Goal: Check status: Check status

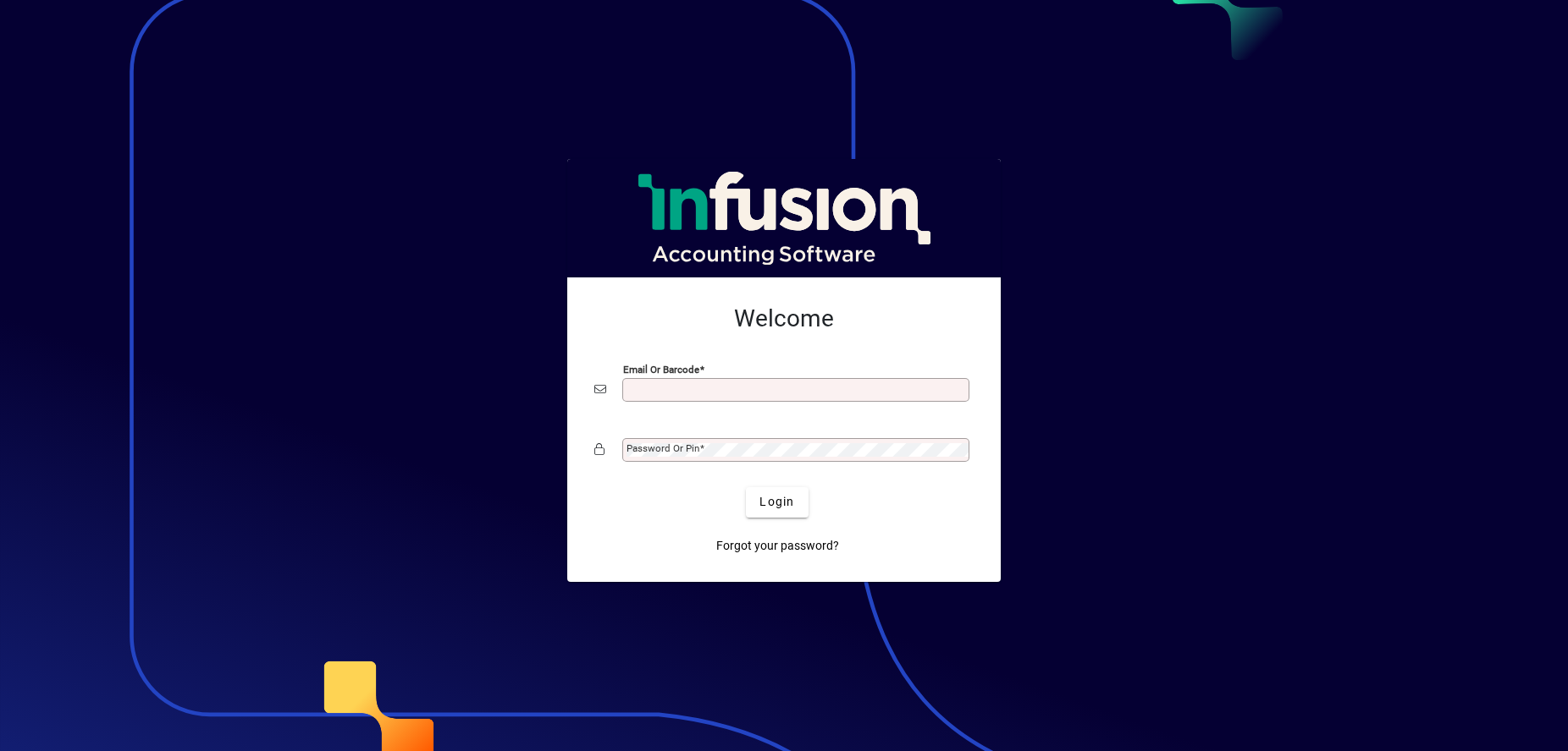
click at [685, 388] on input "Email or Barcode" at bounding box center [798, 390] width 342 height 13
type input "**********"
click at [772, 496] on span "Login" at bounding box center [777, 502] width 35 height 18
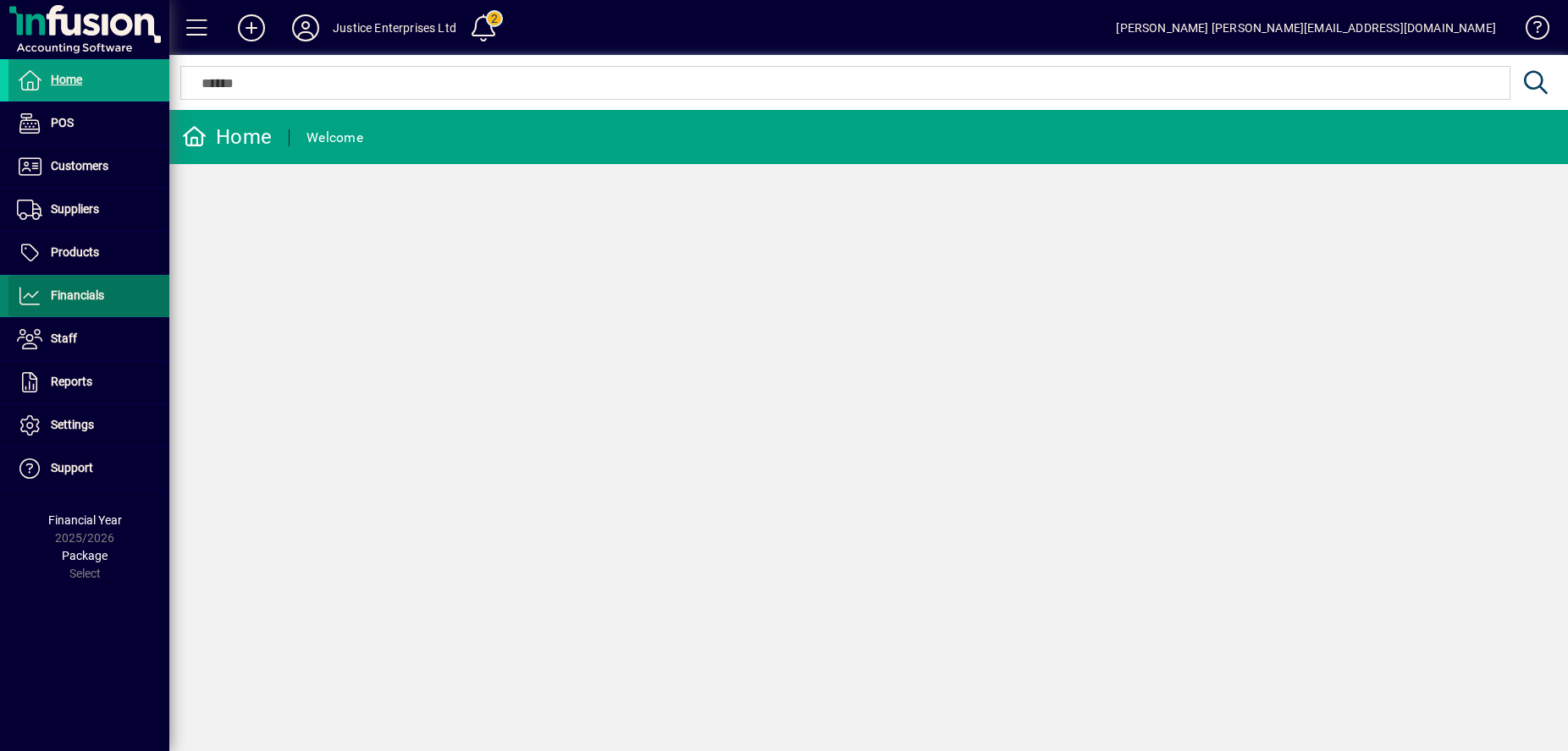
drag, startPoint x: 72, startPoint y: 298, endPoint x: 165, endPoint y: 307, distance: 93.4
click at [71, 298] on span "Financials" at bounding box center [77, 295] width 54 height 13
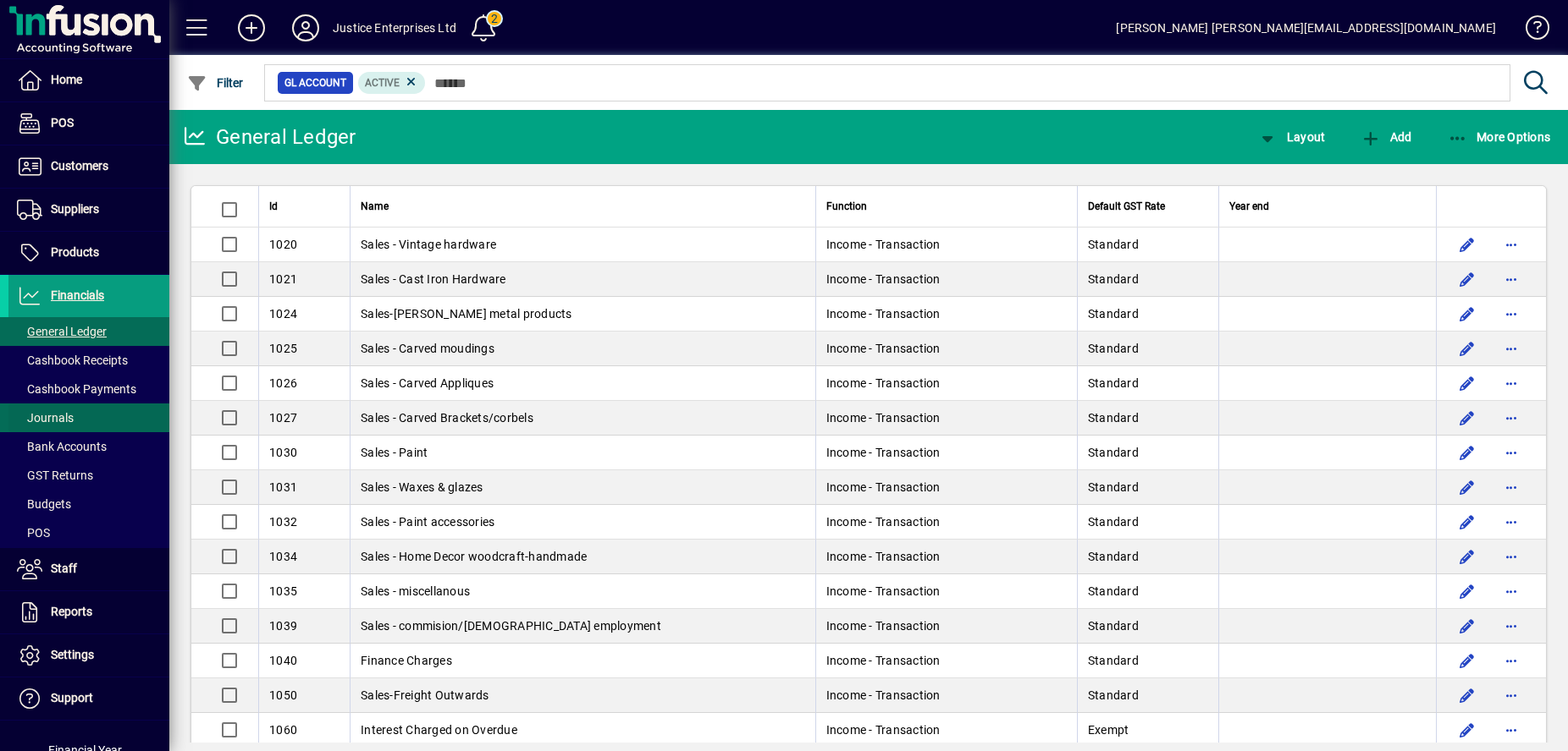
click at [107, 398] on span at bounding box center [89, 417] width 161 height 41
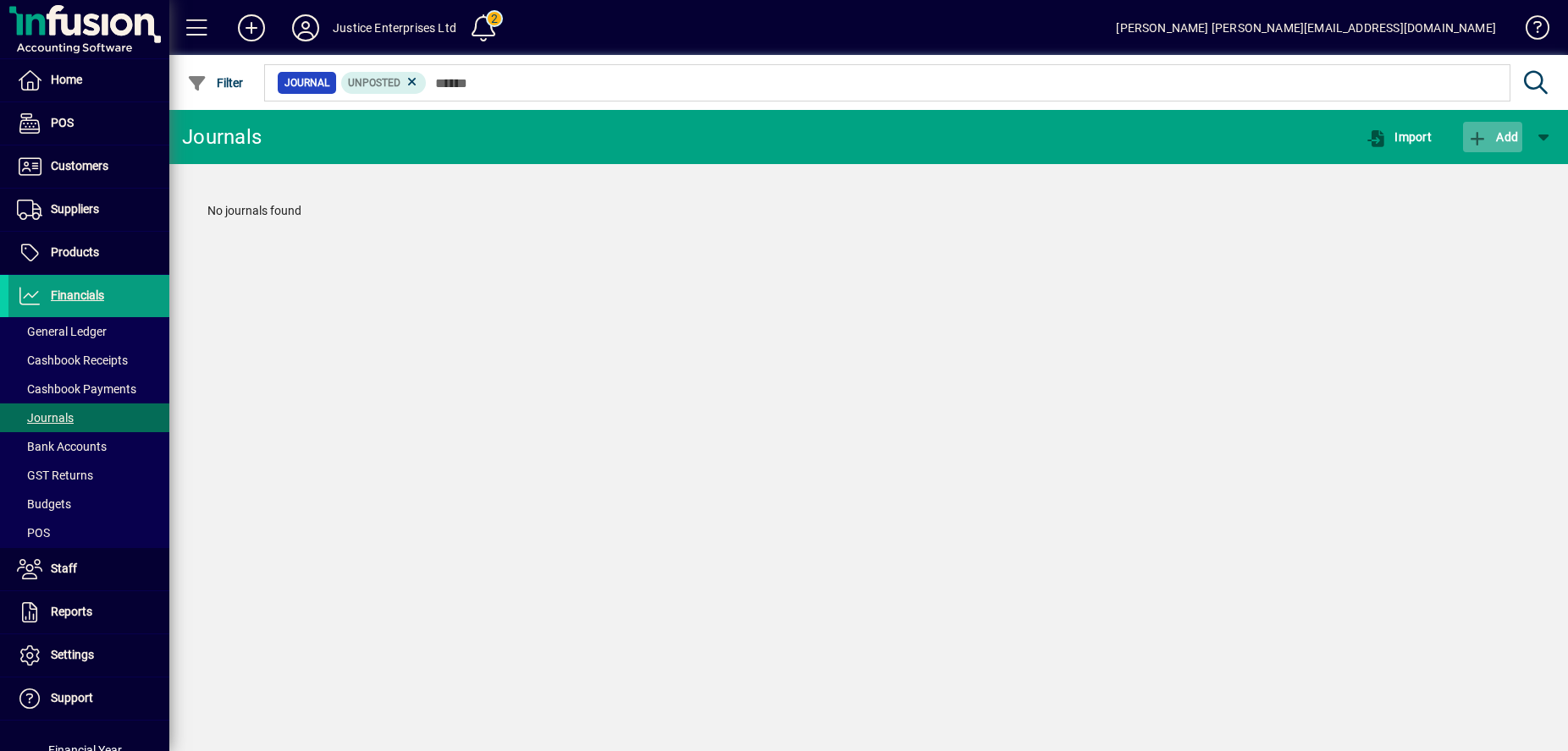
click at [1514, 137] on span "Add" at bounding box center [1493, 137] width 51 height 13
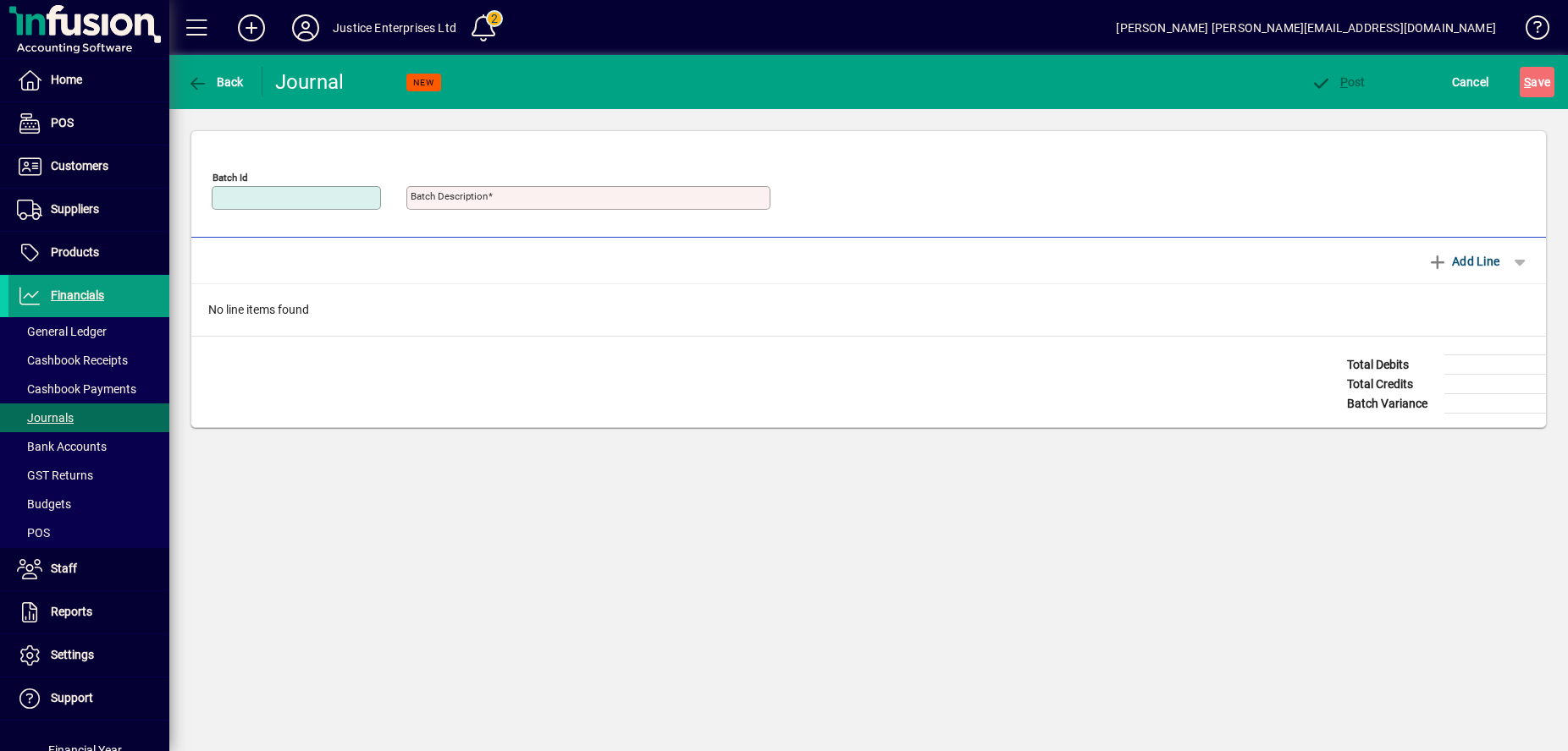
click at [868, 607] on div "Back Journal NEW P ost Cancel S ave Journal Batch Id - Batch Description - Jour…" at bounding box center [869, 402] width 1399 height 696
click at [115, 387] on span "Cashbook Payments" at bounding box center [76, 389] width 120 height 13
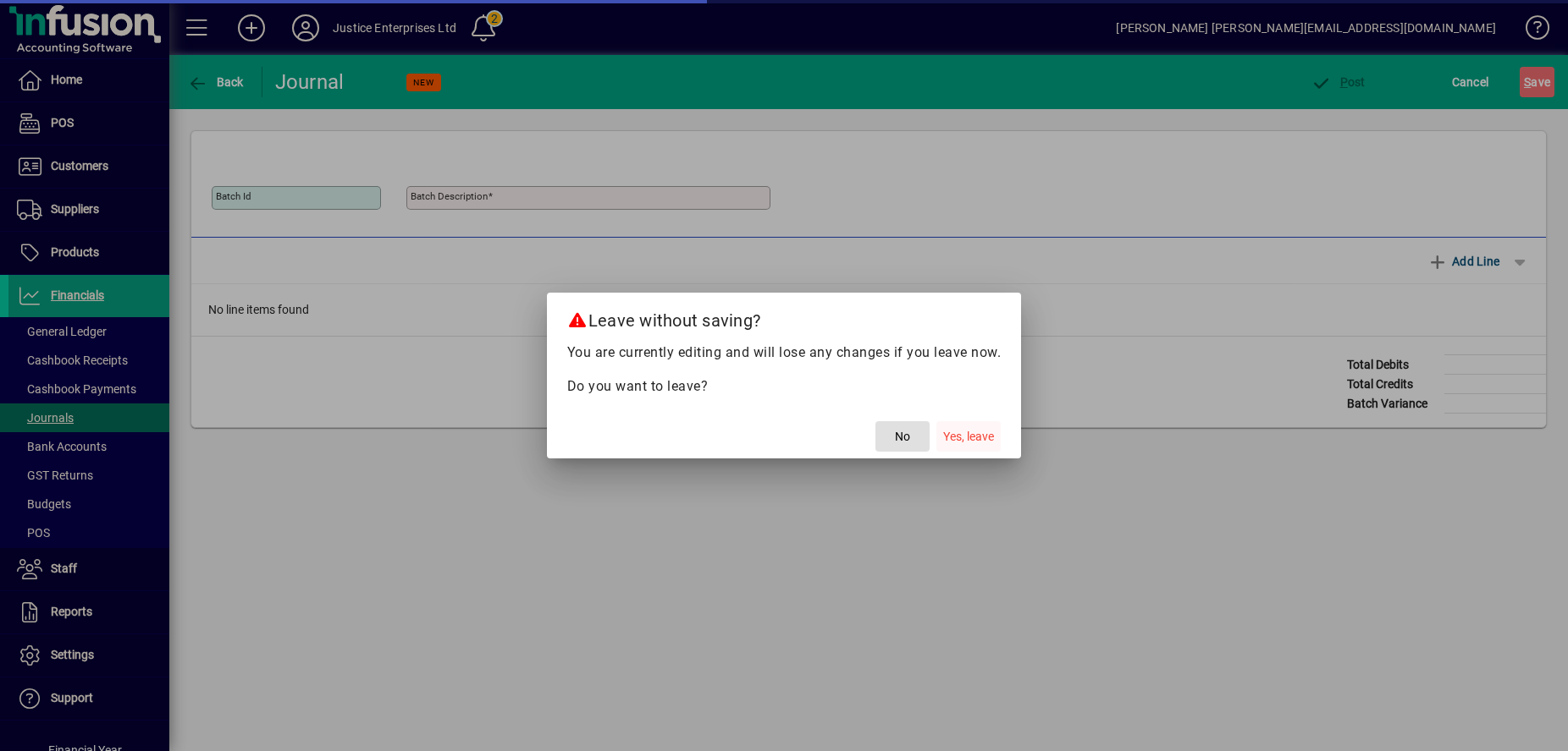
click at [978, 441] on span "Yes, leave" at bounding box center [968, 436] width 51 height 18
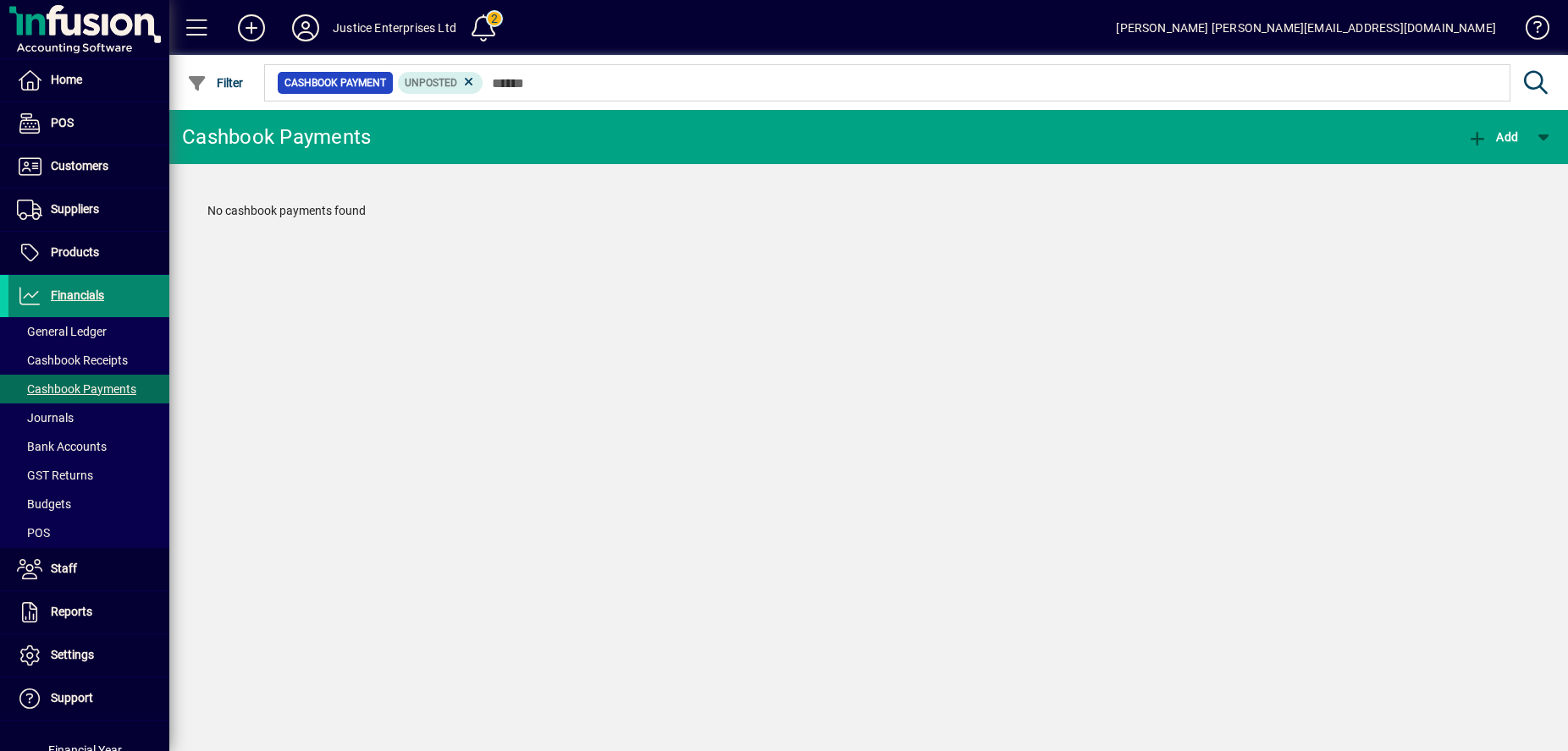
click at [103, 295] on span "Financials" at bounding box center [77, 295] width 54 height 13
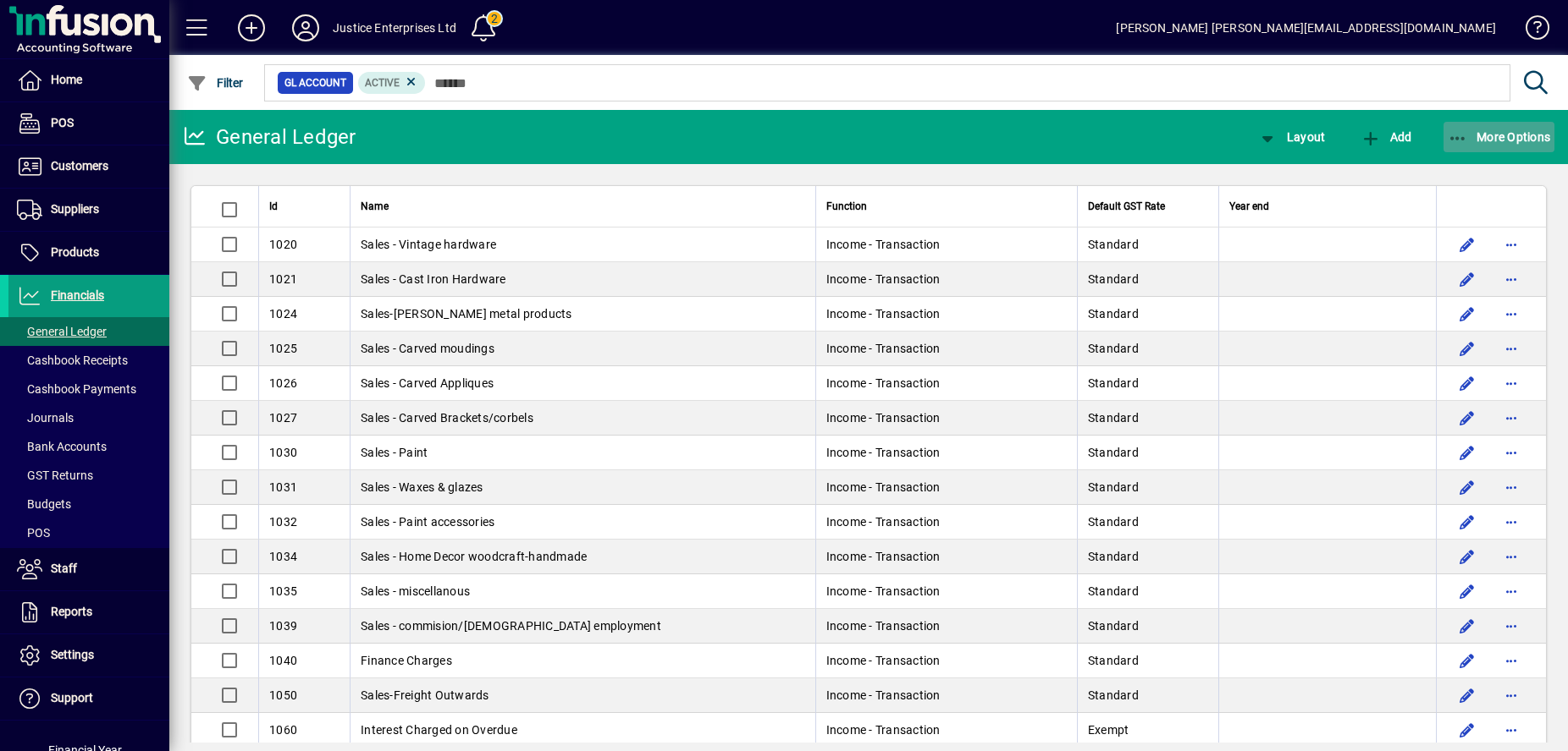
click at [1511, 130] on span "More Options" at bounding box center [1500, 137] width 104 height 13
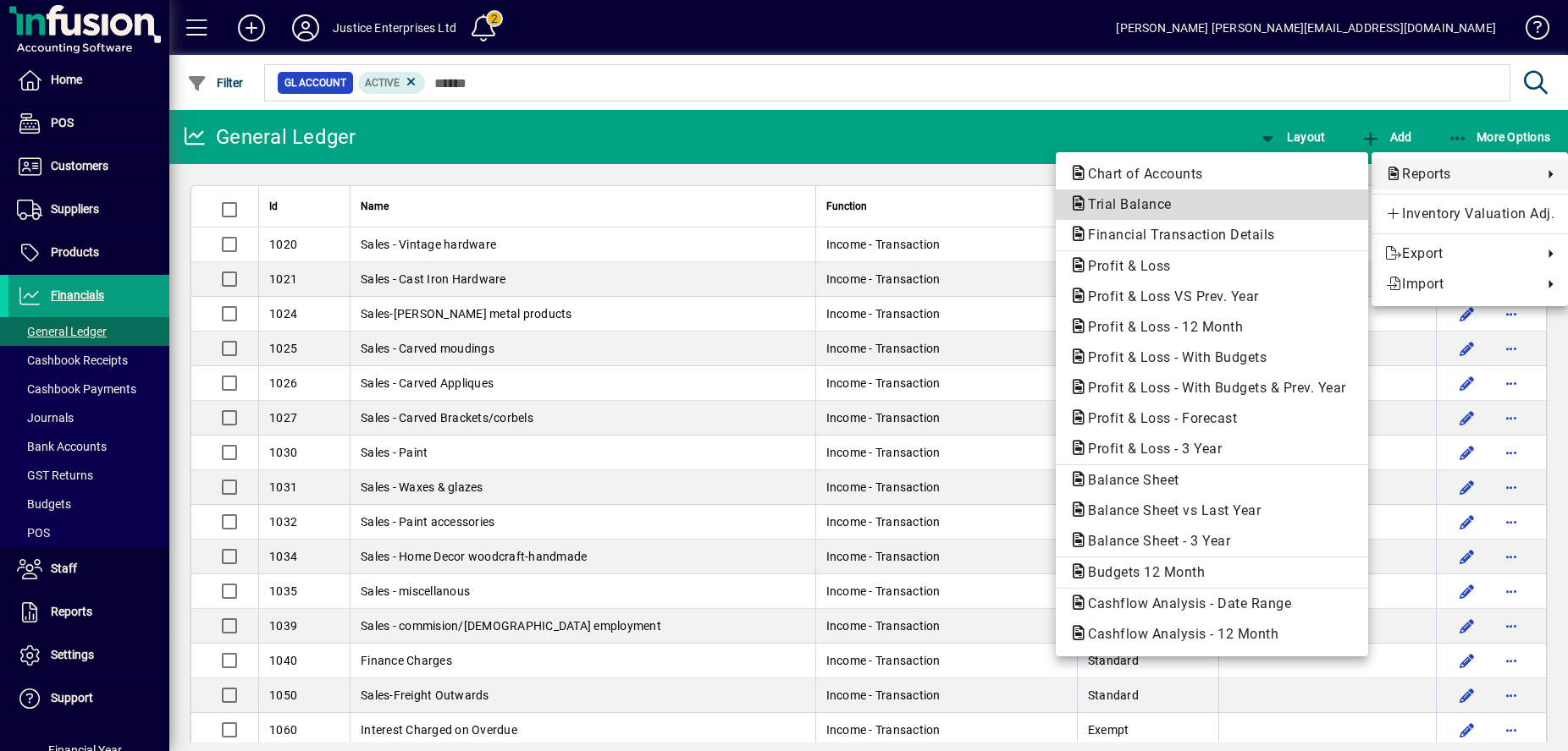
click at [1155, 212] on span "Trial Balance" at bounding box center [1125, 204] width 111 height 16
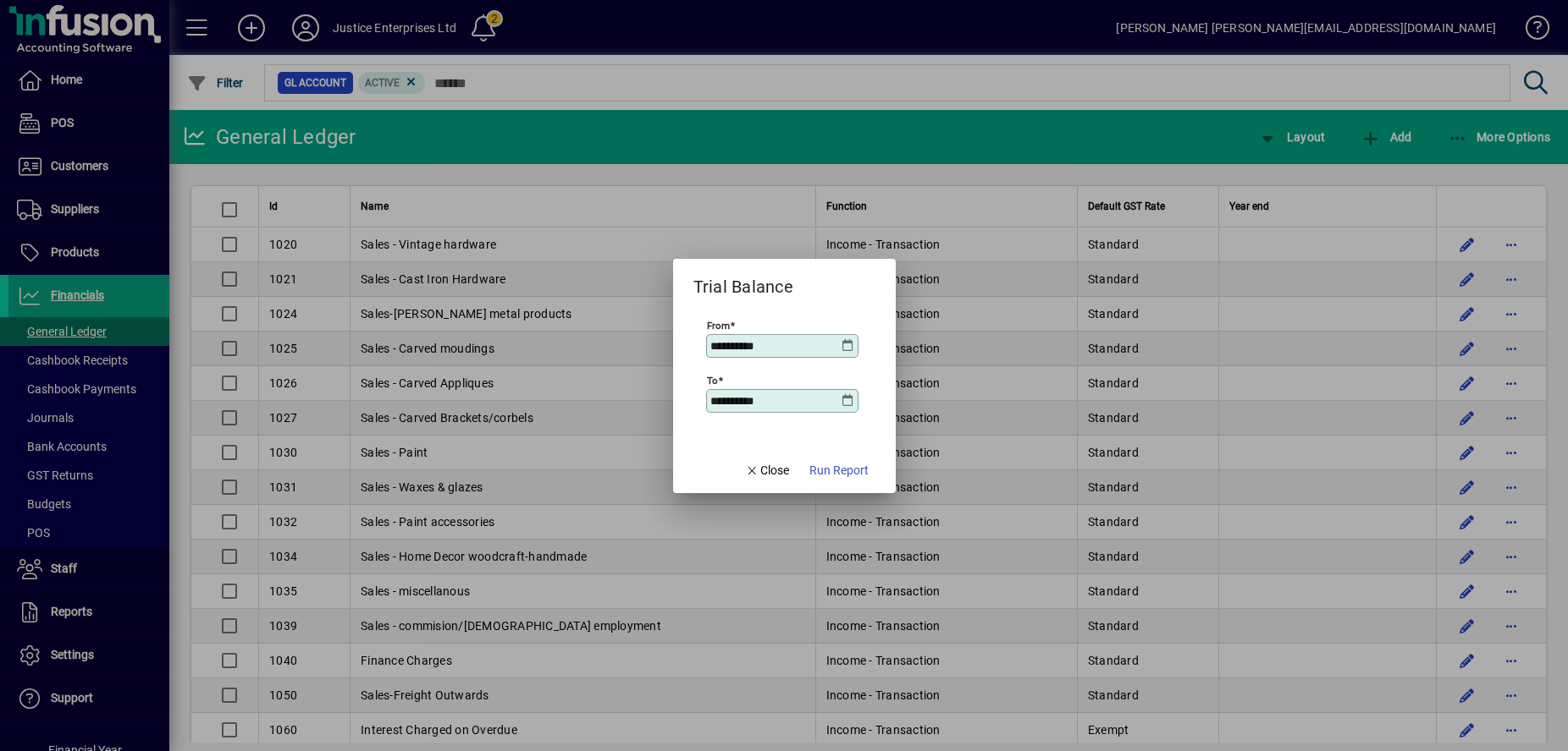
click at [848, 347] on icon at bounding box center [849, 346] width 13 height 13
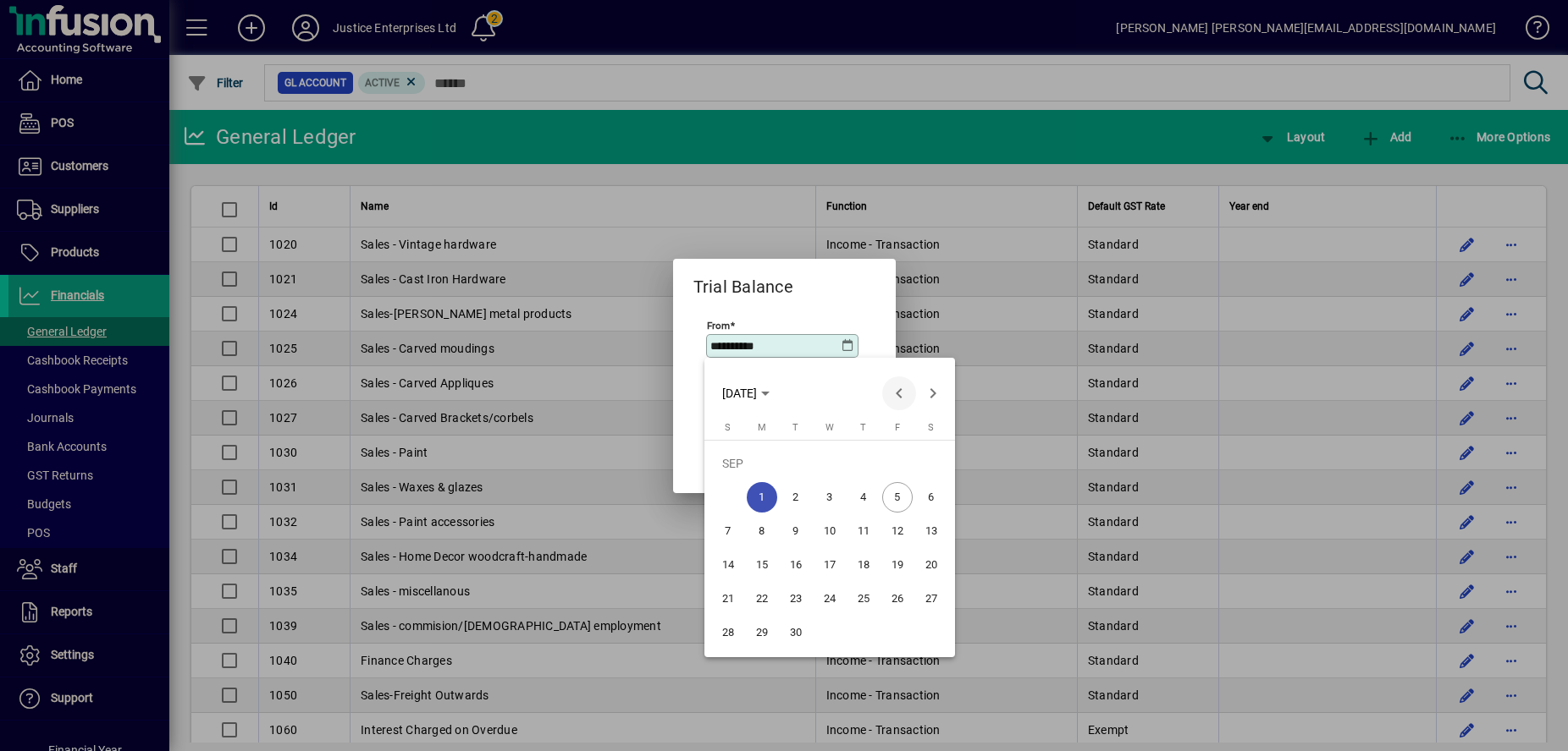
click at [897, 396] on span "Previous month" at bounding box center [900, 394] width 34 height 34
click at [894, 392] on span "Previous month" at bounding box center [900, 394] width 34 height 34
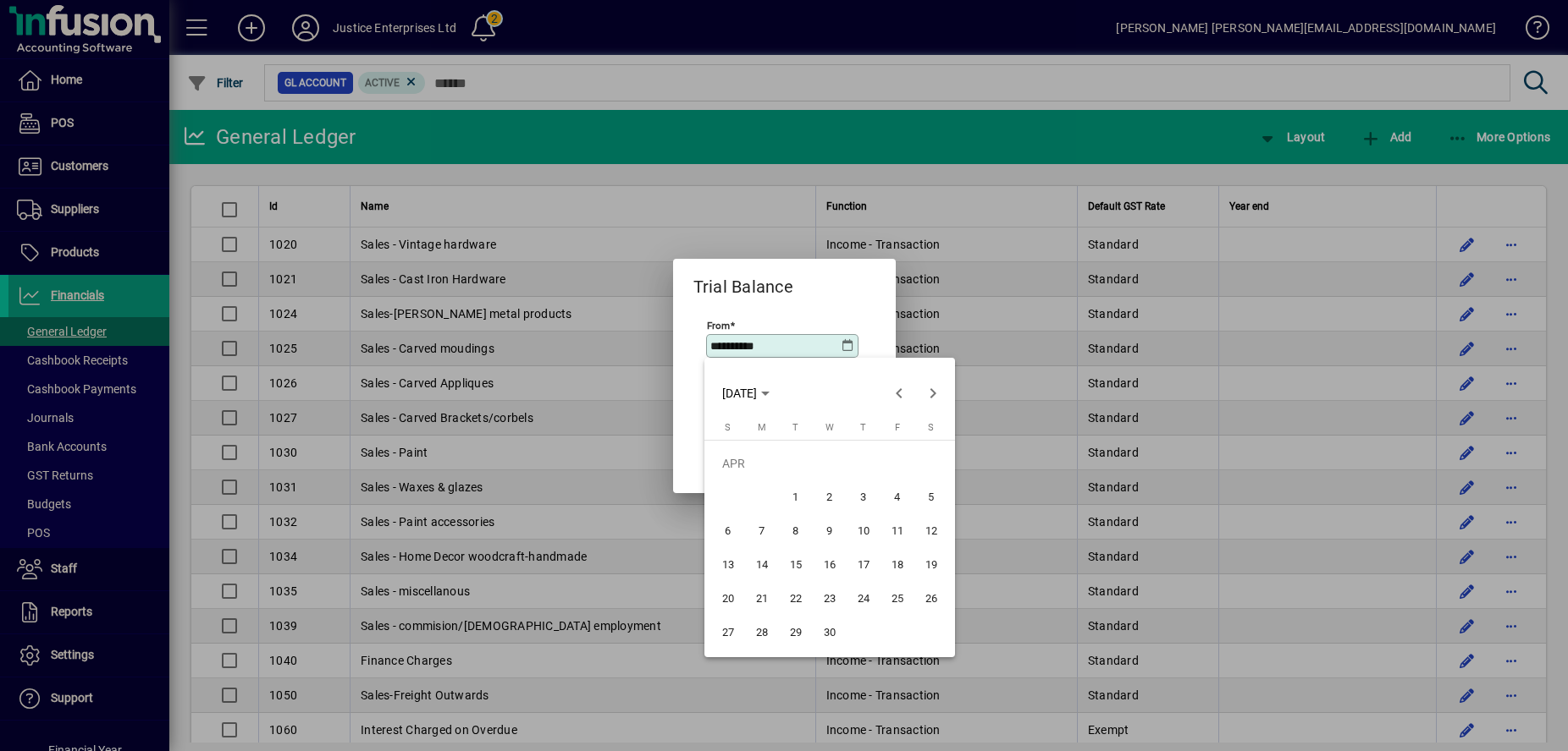
click at [793, 500] on span "1" at bounding box center [796, 498] width 30 height 30
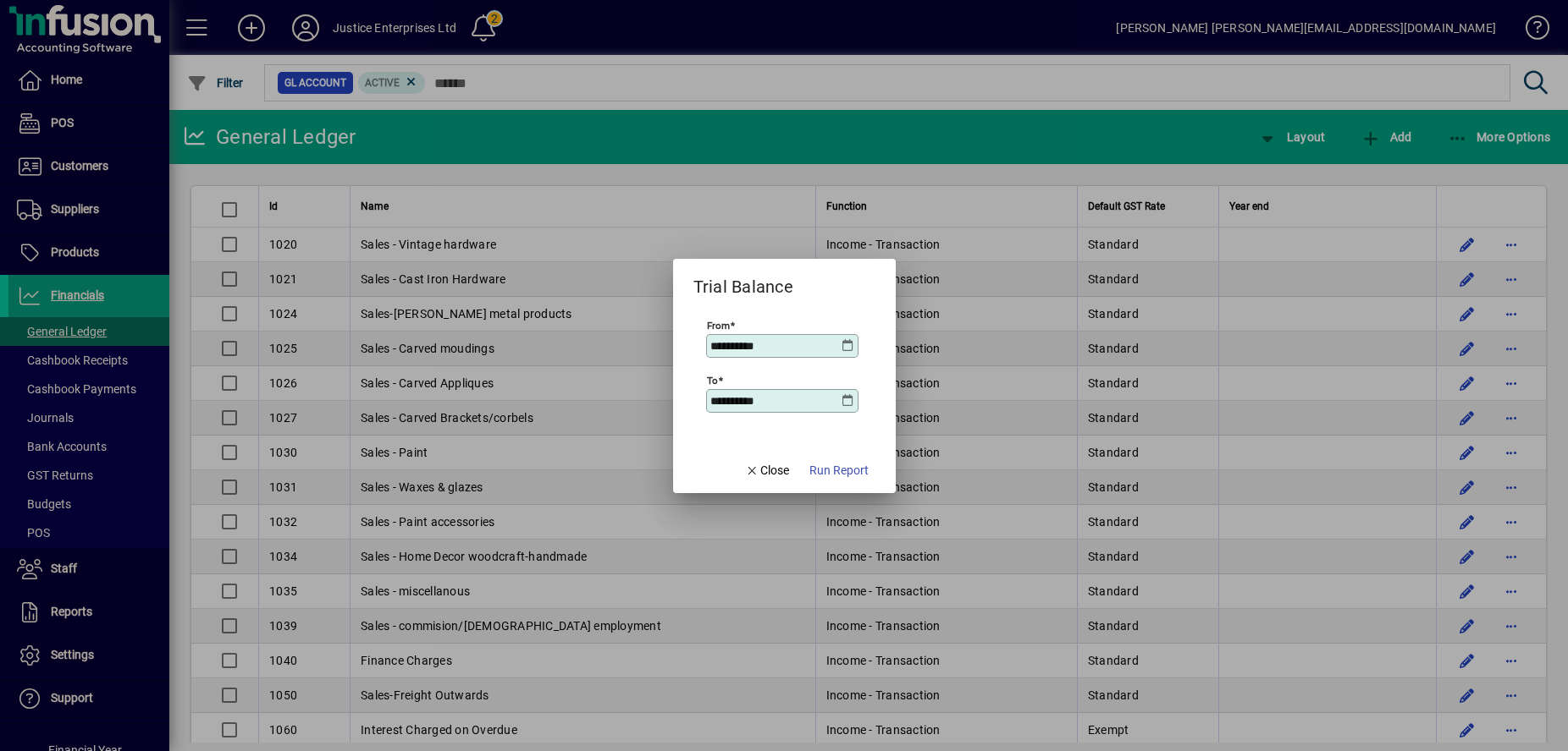
type input "**********"
click at [848, 397] on icon at bounding box center [849, 400] width 13 height 13
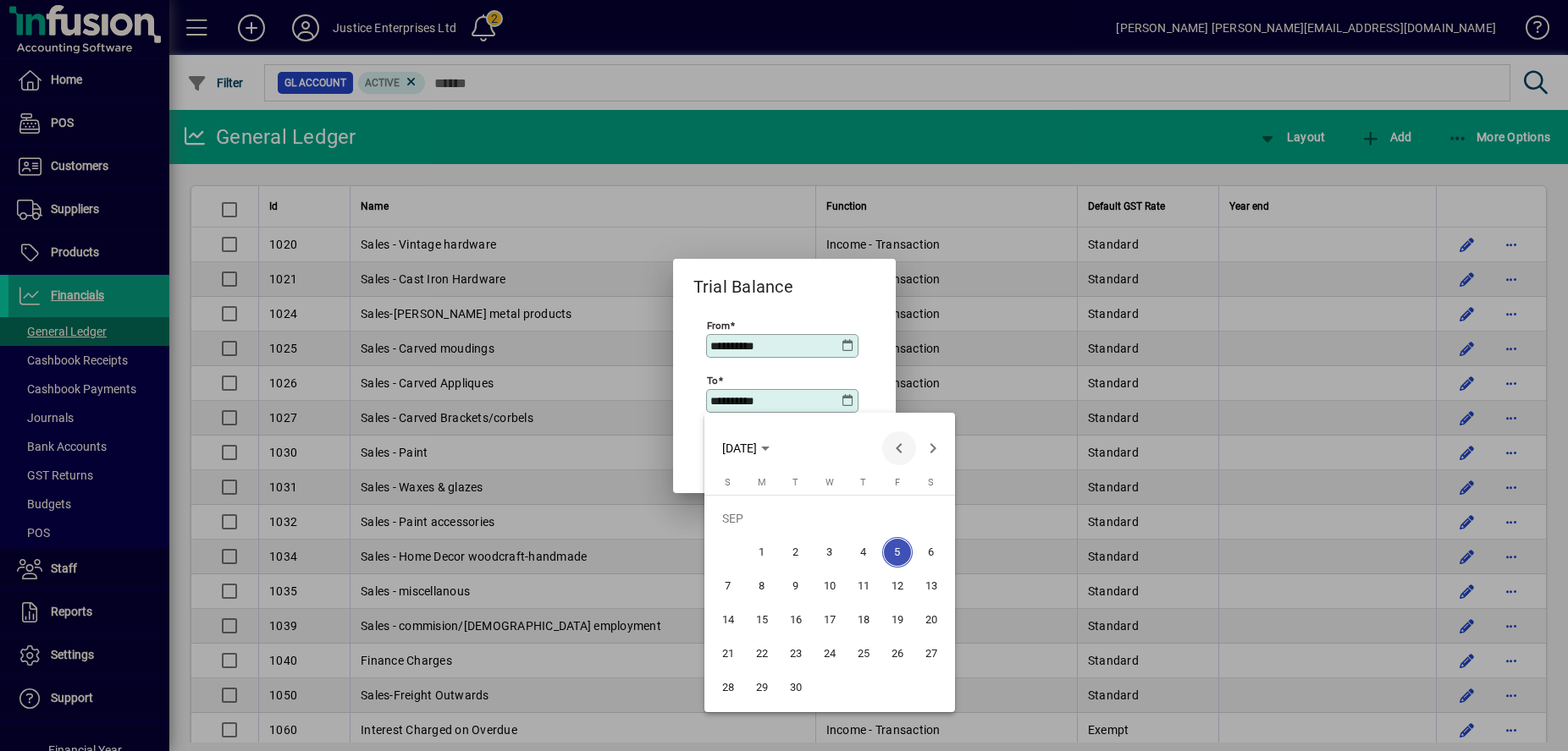
click at [904, 450] on span "Previous month" at bounding box center [900, 449] width 34 height 34
click at [903, 450] on span "Previous month" at bounding box center [900, 449] width 34 height 34
click at [929, 642] on span "31" at bounding box center [932, 654] width 30 height 30
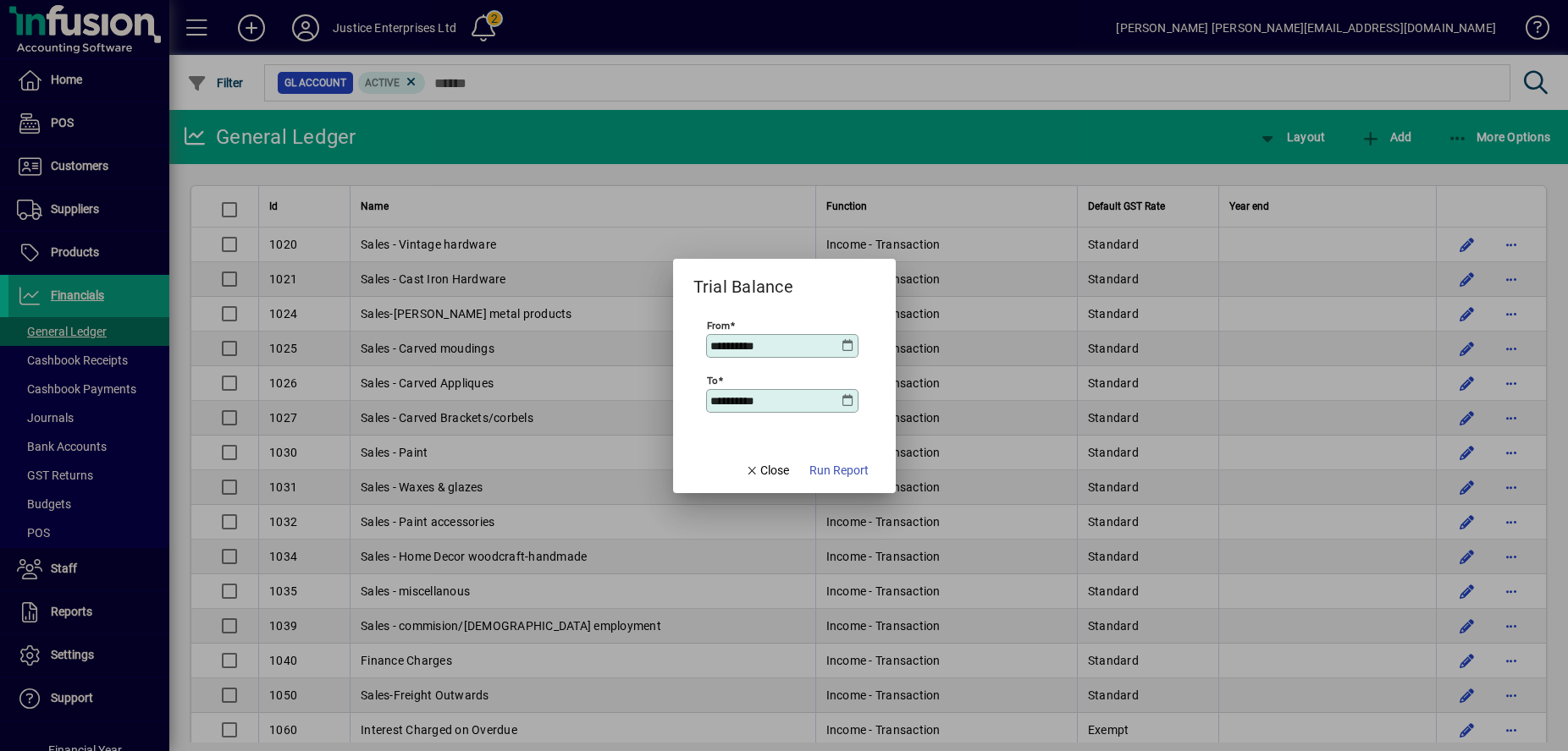
type input "**********"
click at [835, 465] on span "Run Report" at bounding box center [839, 470] width 59 height 18
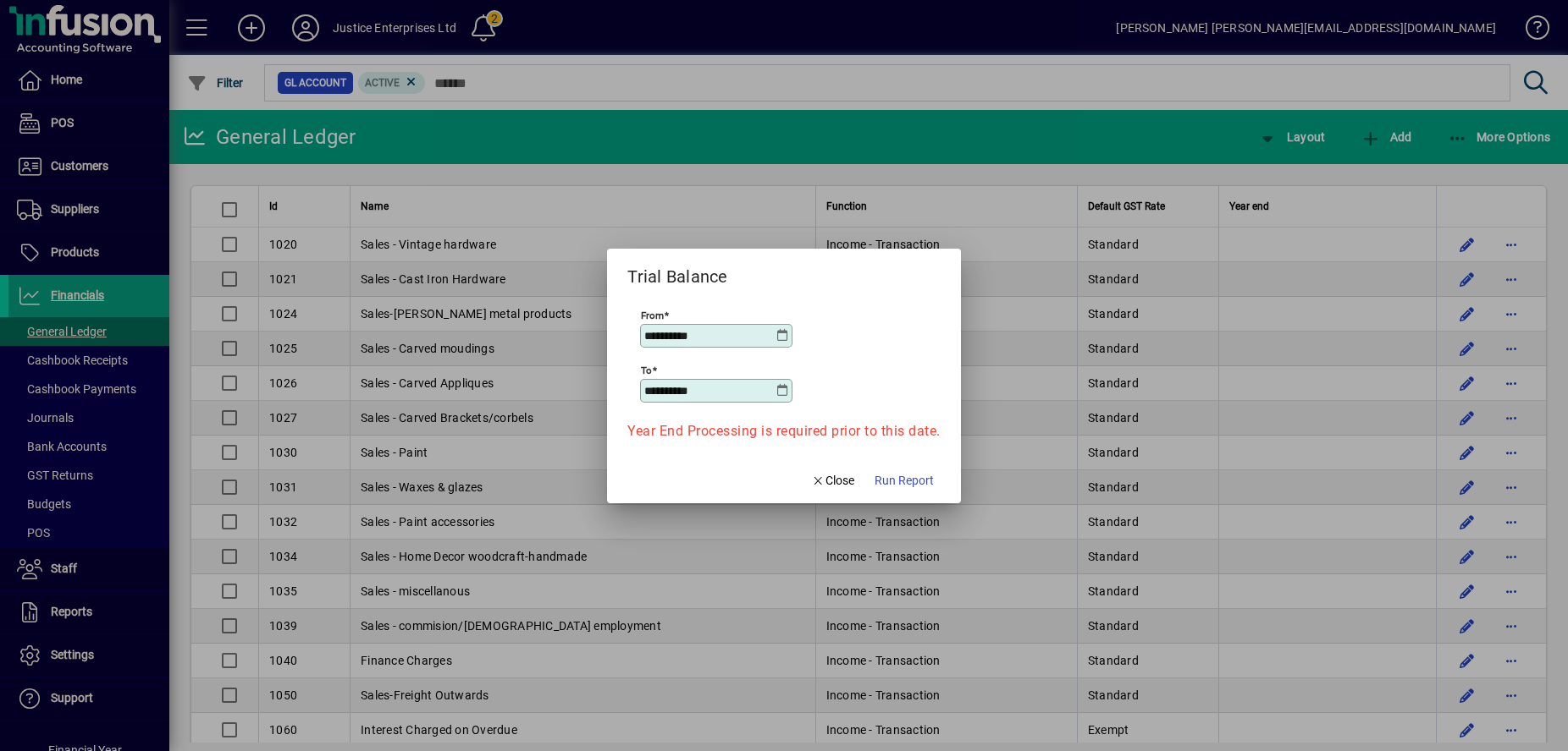
drag, startPoint x: 644, startPoint y: 87, endPoint x: 695, endPoint y: 132, distance: 68.0
click at [644, 87] on div at bounding box center [784, 375] width 1568 height 751
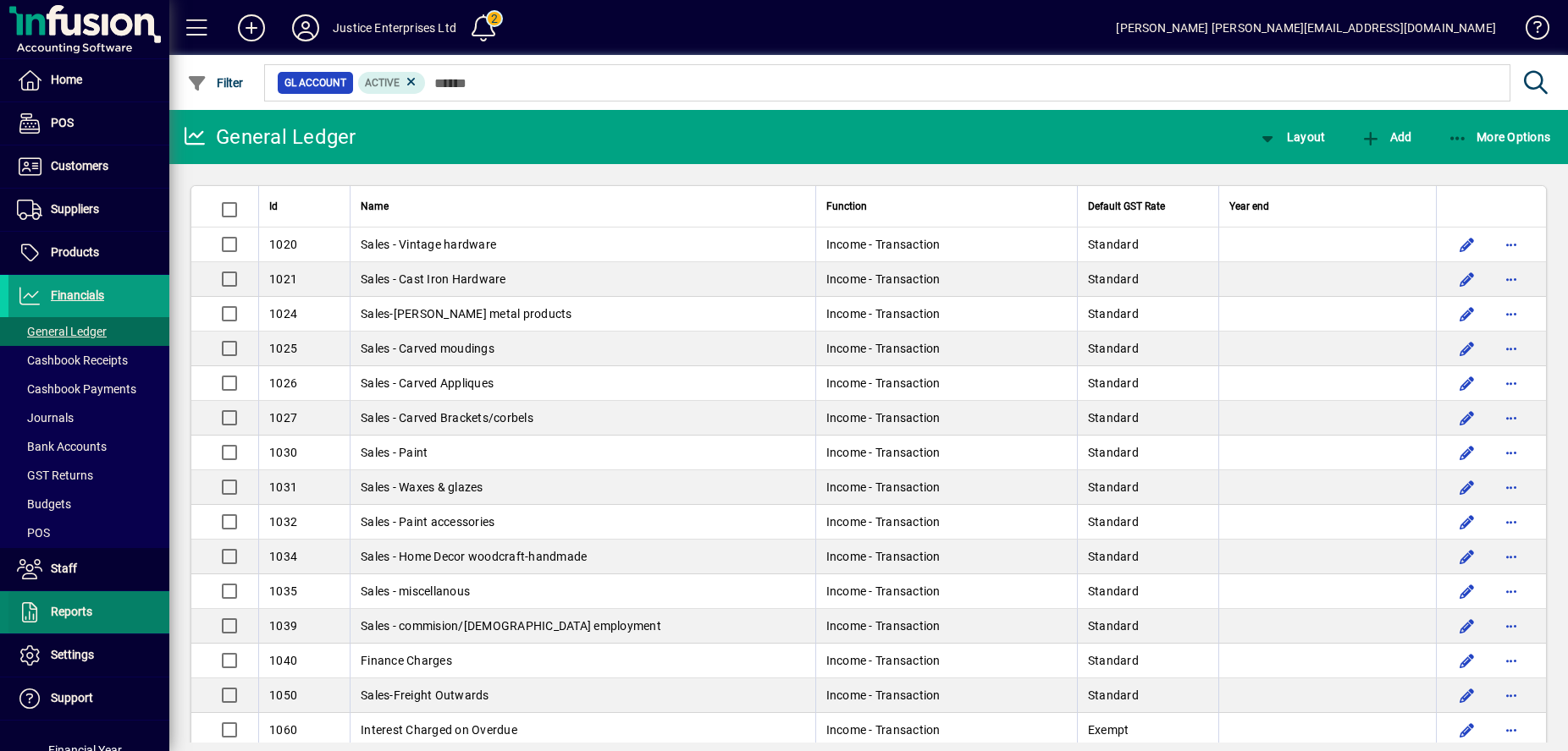
click at [84, 615] on span "Reports" at bounding box center [72, 612] width 41 height 13
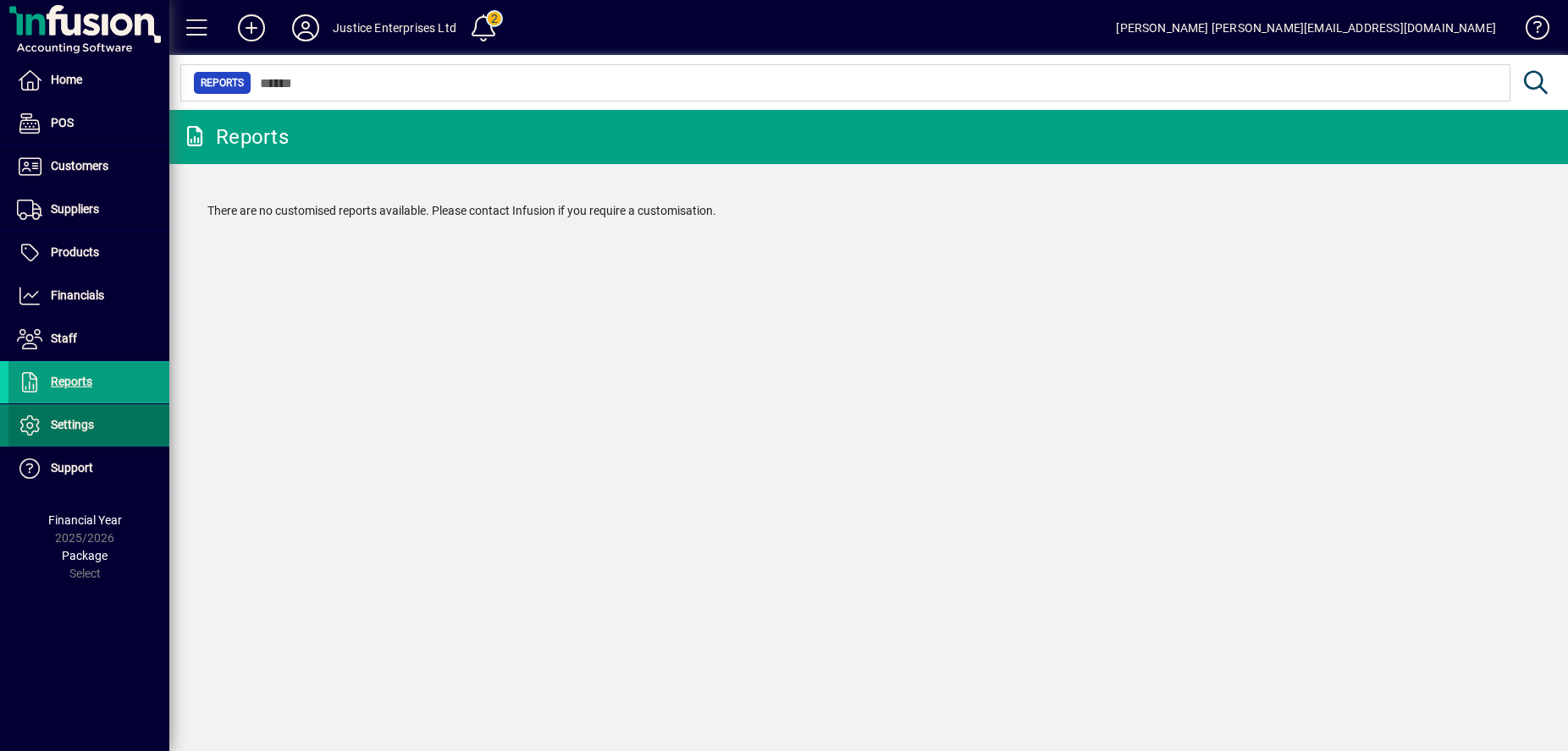
click at [76, 425] on span "Settings" at bounding box center [73, 425] width 43 height 13
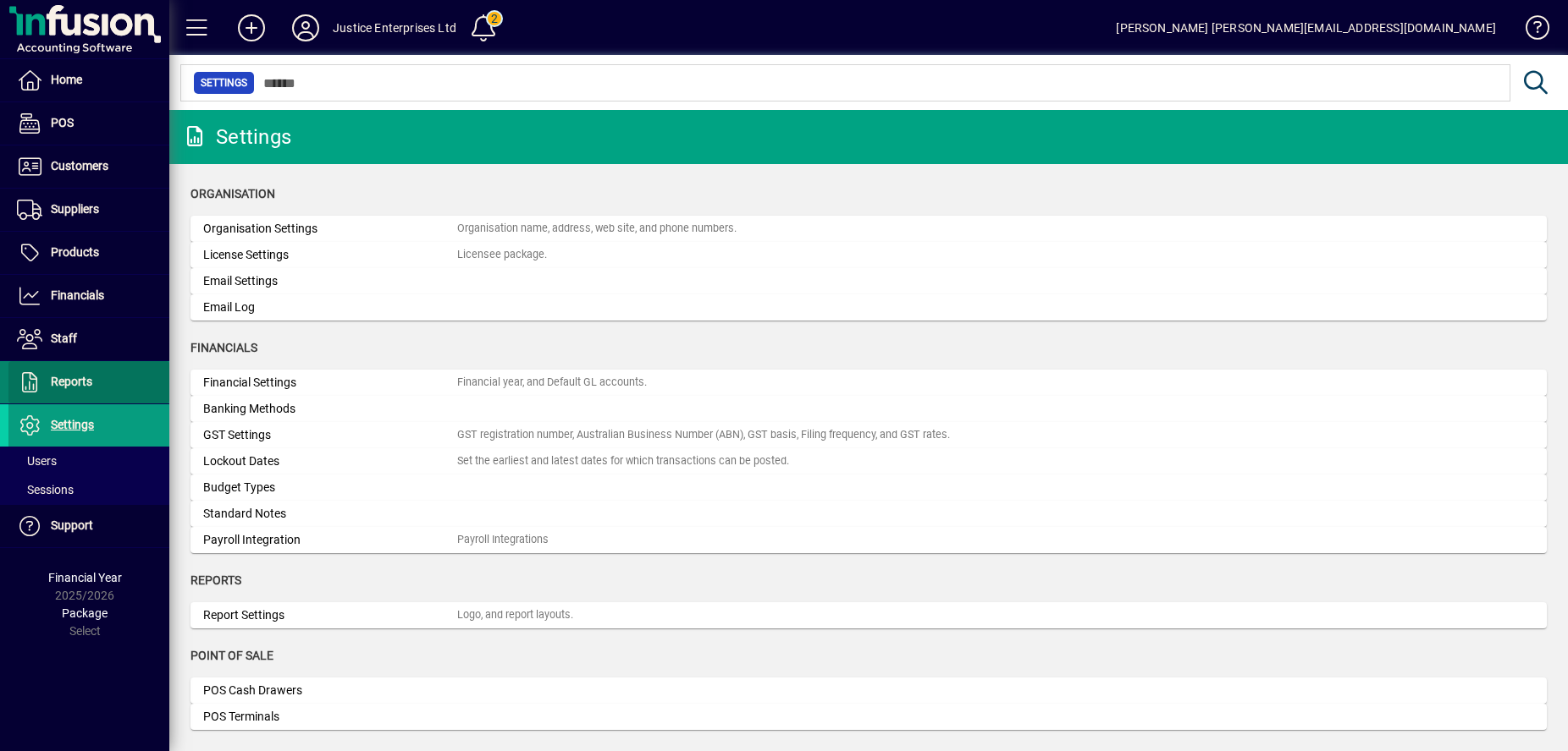
click at [71, 383] on span "Reports" at bounding box center [72, 382] width 41 height 13
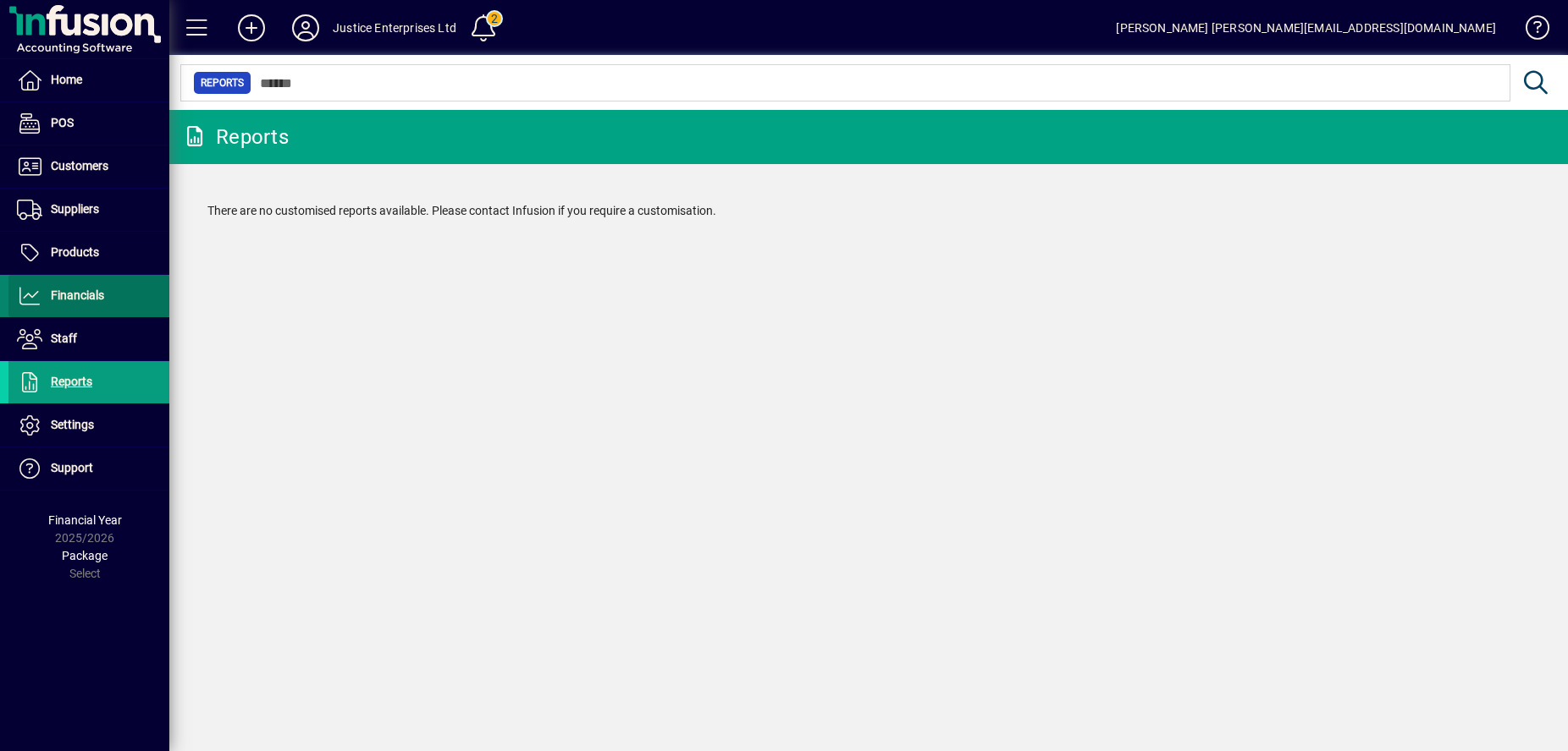
click at [72, 308] on span at bounding box center [89, 296] width 161 height 41
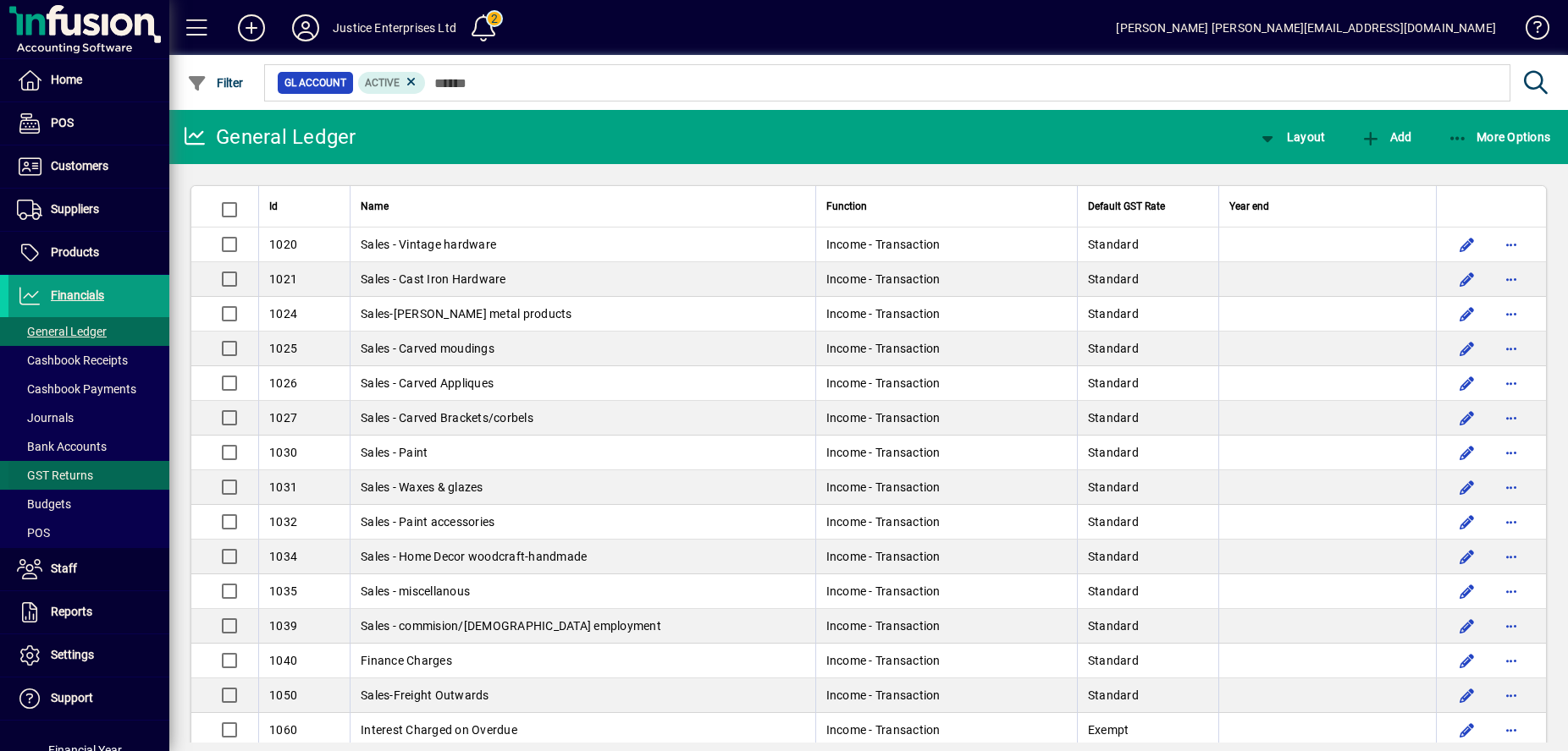
click at [92, 470] on span "GST Returns" at bounding box center [51, 476] width 85 height 18
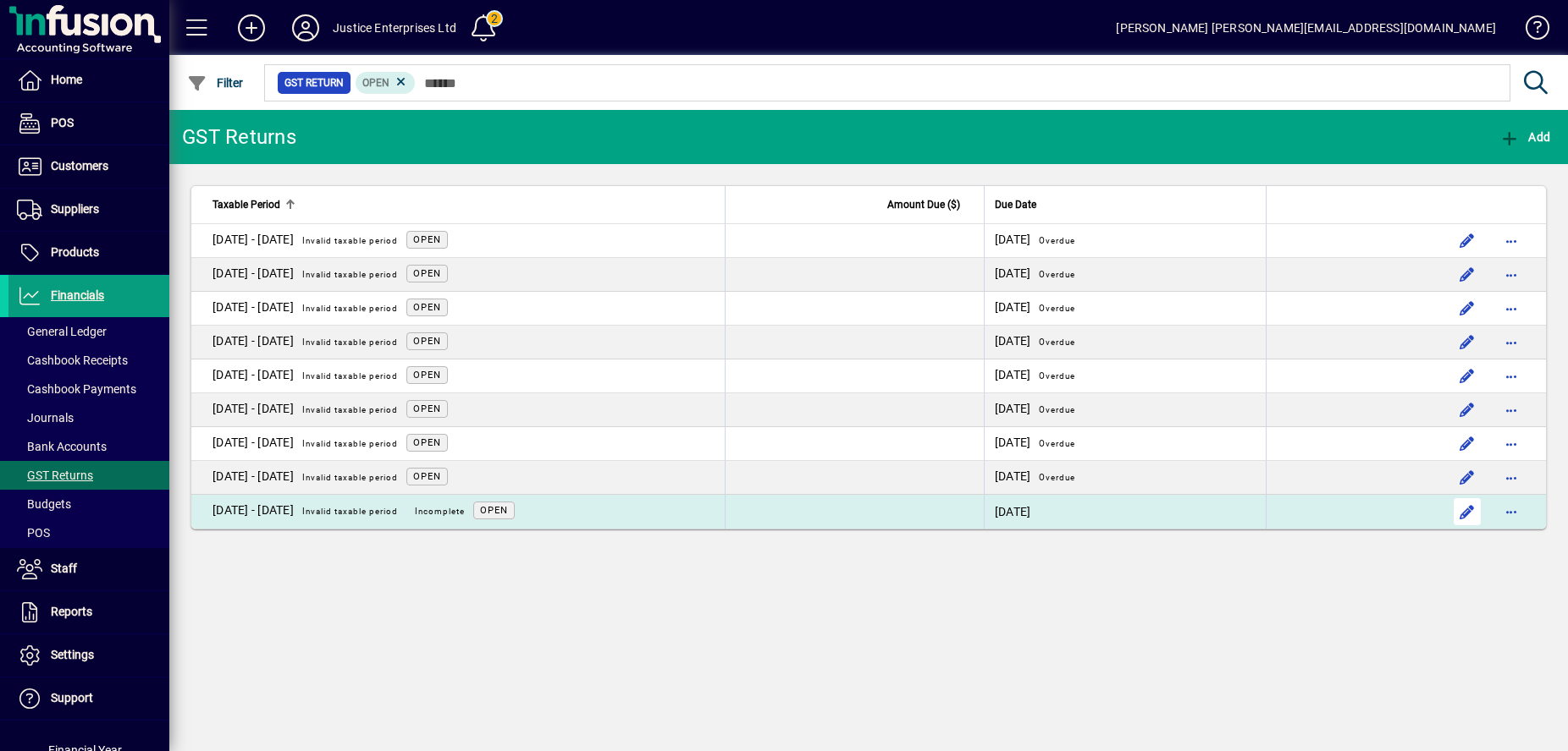
click at [1461, 504] on span "button" at bounding box center [1467, 512] width 41 height 41
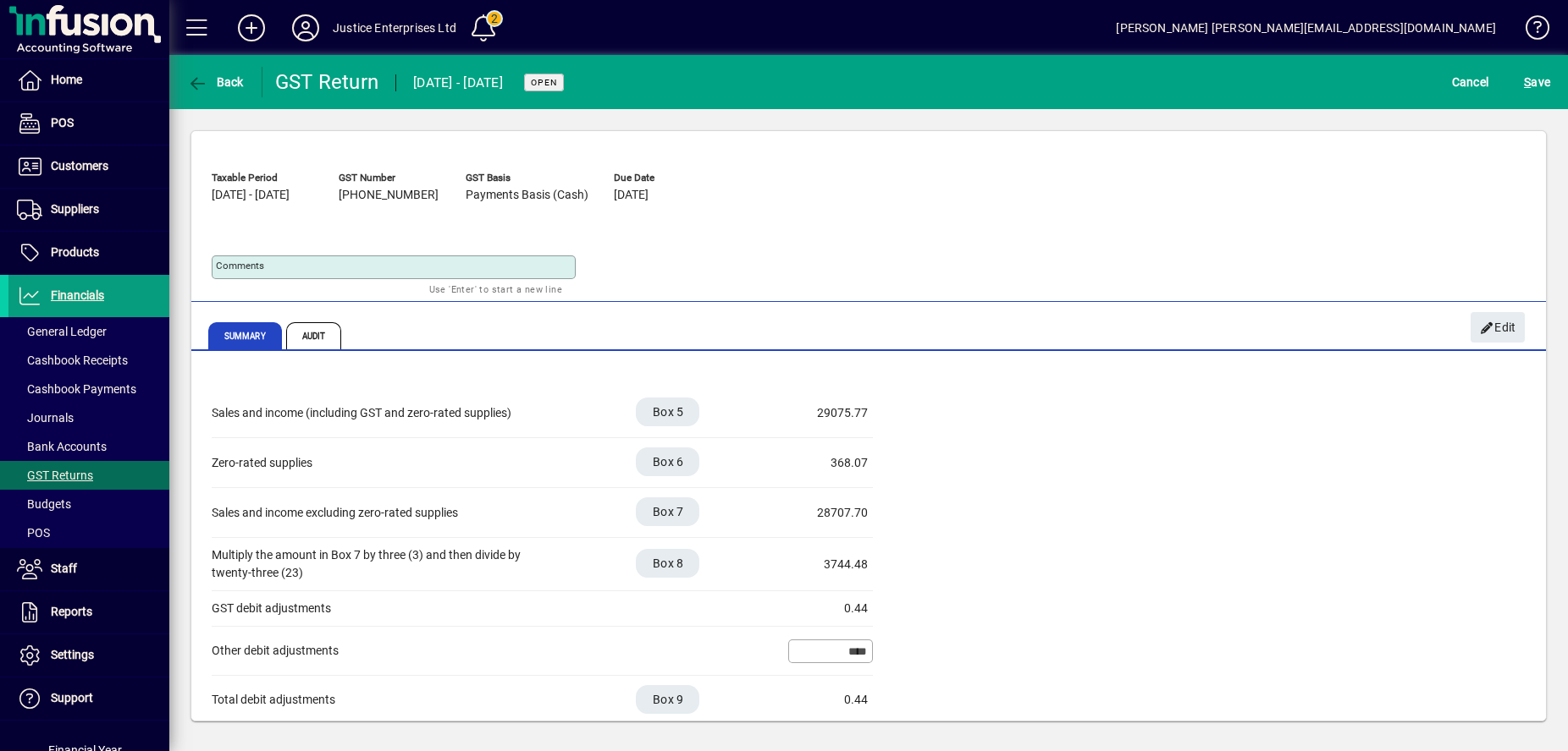
click at [289, 192] on span "[DATE] - [DATE]" at bounding box center [251, 195] width 78 height 13
click at [557, 79] on span "Open" at bounding box center [544, 83] width 26 height 11
click at [1282, 284] on div "Taxable Period [DATE] - [DATE] GST Number [PHONE_NUMBER] GST Basis Payments Bas…" at bounding box center [869, 229] width 1314 height 129
click at [207, 84] on icon "button" at bounding box center [197, 84] width 21 height 17
